Goal: Information Seeking & Learning: Check status

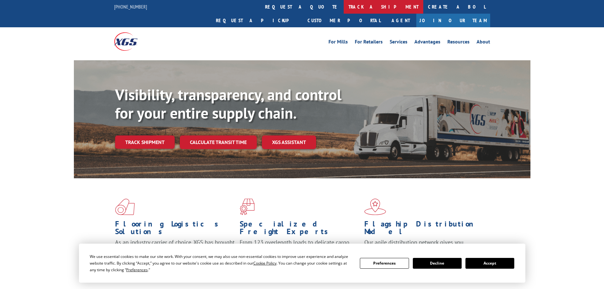
click at [344, 9] on link "track a shipment" at bounding box center [384, 7] width 80 height 14
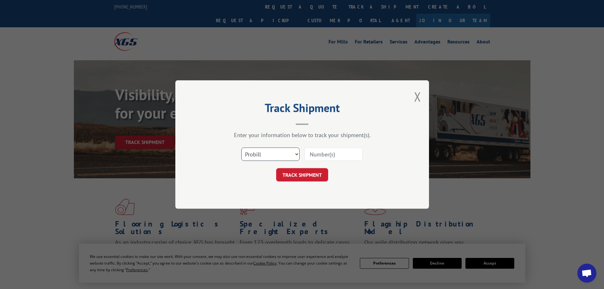
drag, startPoint x: 277, startPoint y: 152, endPoint x: 276, endPoint y: 160, distance: 8.6
click at [277, 152] on select "Select category... Probill BOL PO" at bounding box center [270, 154] width 58 height 13
select select "bol"
click at [241, 148] on select "Select category... Probill BOL PO" at bounding box center [270, 154] width 58 height 13
click at [312, 153] on input at bounding box center [334, 154] width 58 height 13
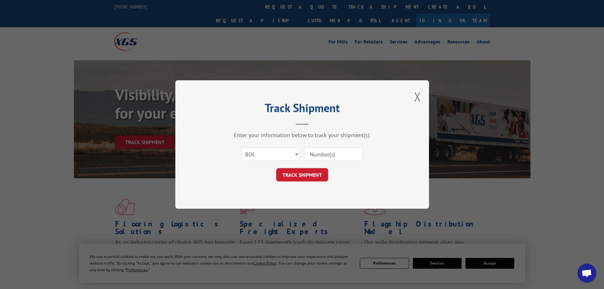
paste input "2850315"
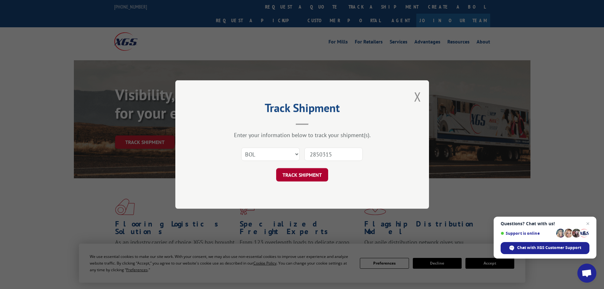
type input "2850315"
click at [309, 181] on button "TRACK SHIPMENT" at bounding box center [302, 174] width 52 height 13
